Goal: Information Seeking & Learning: Learn about a topic

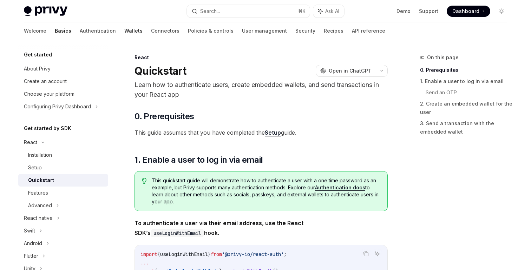
click at [124, 29] on link "Wallets" at bounding box center [133, 30] width 18 height 17
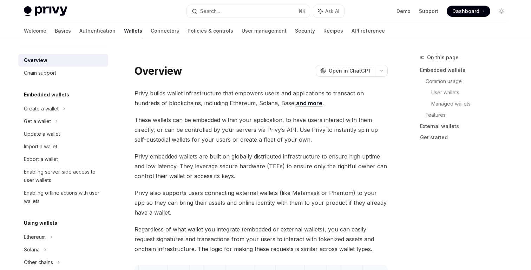
type textarea "*"
click at [223, 13] on button "Search... ⌘ K" at bounding box center [248, 11] width 123 height 13
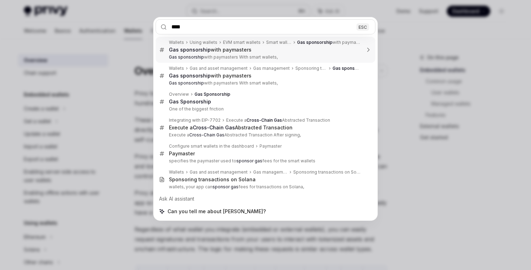
type input "***"
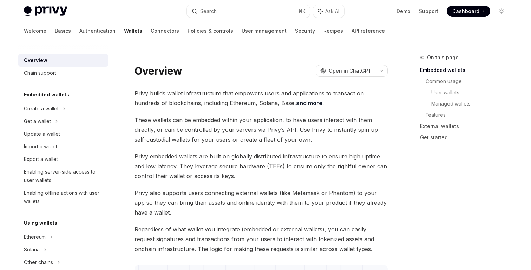
type textarea "*"
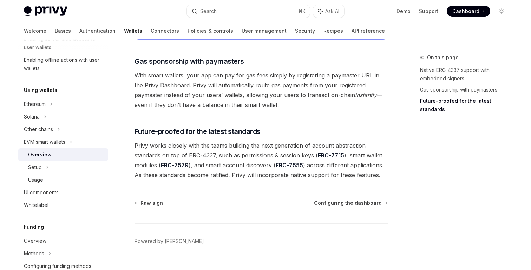
scroll to position [572, 0]
